Goal: Information Seeking & Learning: Learn about a topic

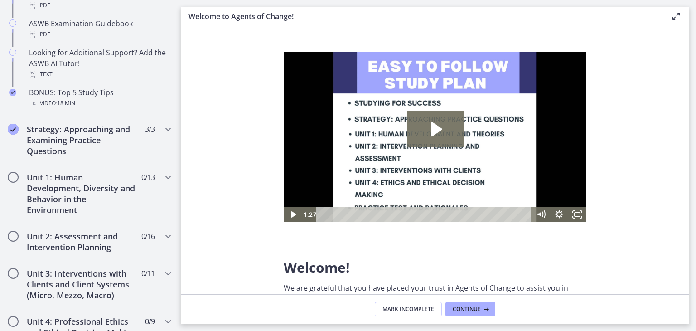
scroll to position [460, 0]
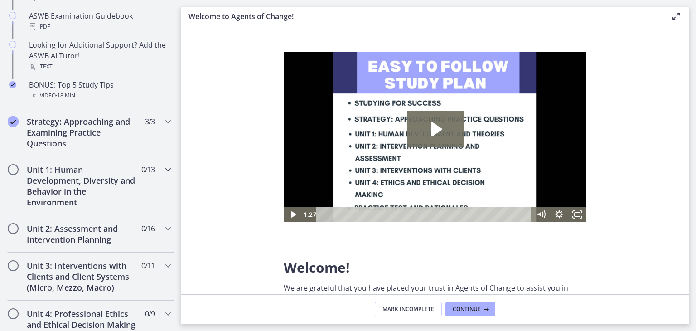
click at [154, 168] on div "Unit 1: Human Development, Diversity and Behavior in the Environment 0 / 13 Com…" at bounding box center [90, 185] width 167 height 59
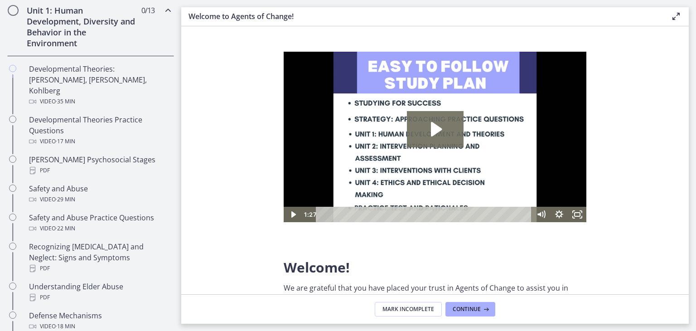
scroll to position [233, 0]
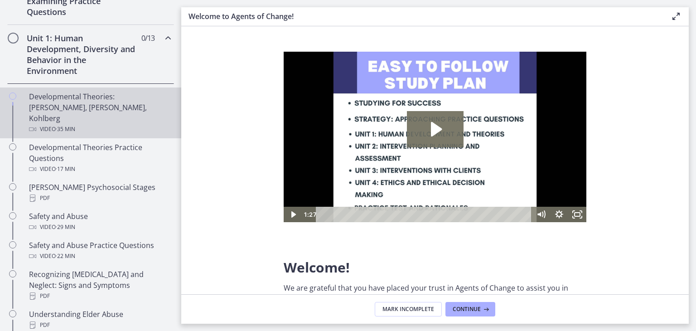
click at [103, 124] on div "Video · 35 min" at bounding box center [99, 129] width 141 height 11
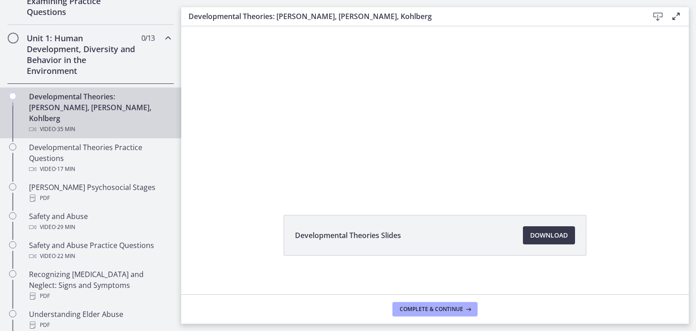
scroll to position [49, 0]
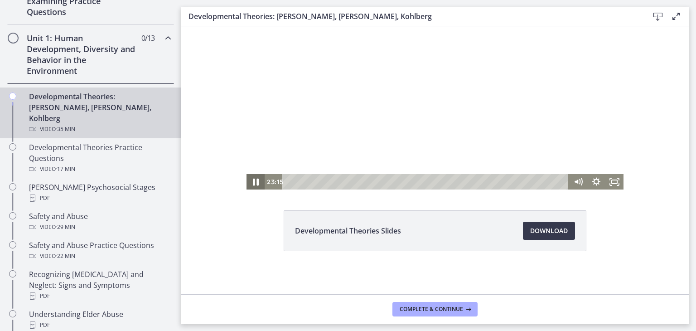
click at [249, 182] on icon "Pause" at bounding box center [256, 182] width 22 height 19
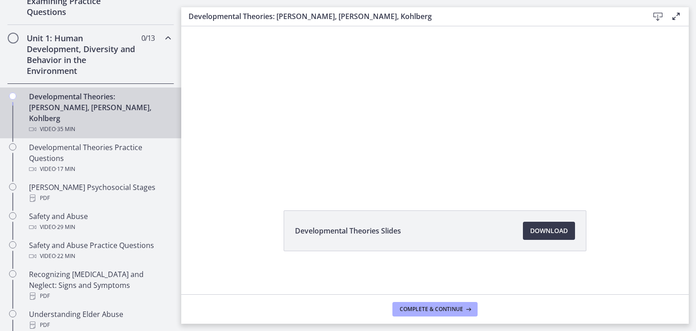
click at [246, 174] on button "Play Video" at bounding box center [255, 181] width 18 height 15
click at [246, 174] on button "Pause" at bounding box center [255, 181] width 18 height 15
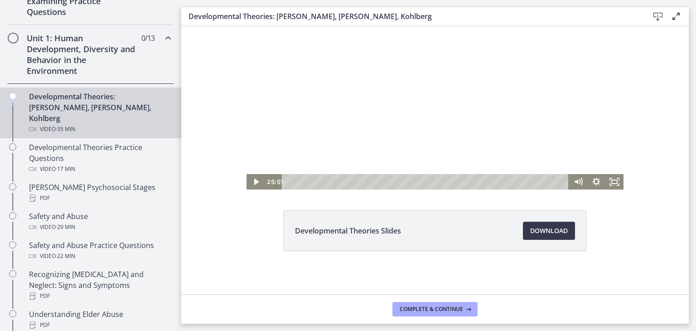
click at [246, 174] on button "Play Video" at bounding box center [255, 181] width 18 height 15
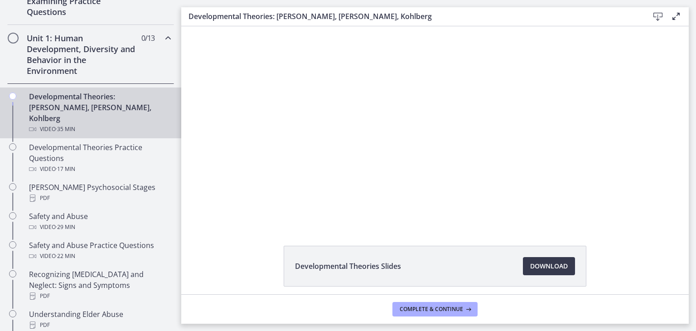
scroll to position [0, 0]
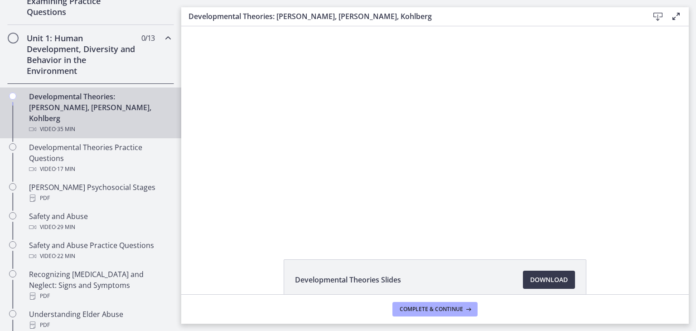
drag, startPoint x: 685, startPoint y: 180, endPoint x: 469, endPoint y: 71, distance: 241.8
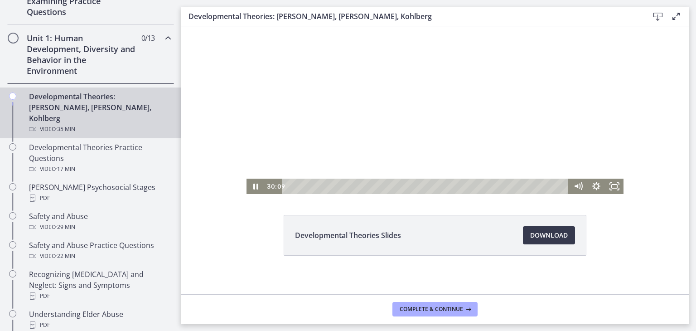
scroll to position [49, 0]
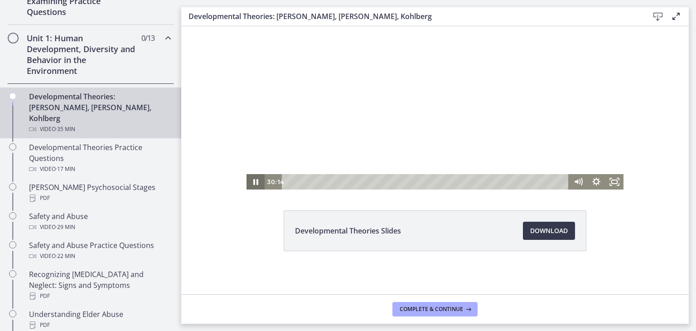
click at [246, 185] on icon "Pause" at bounding box center [255, 181] width 18 height 15
